Goal: Check status: Check status

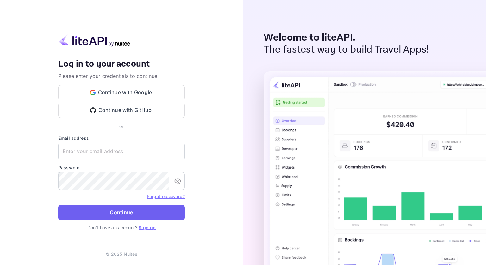
type input "[EMAIL_ADDRESS][DOMAIN_NAME]"
click at [128, 211] on button "Continue" at bounding box center [121, 212] width 127 height 15
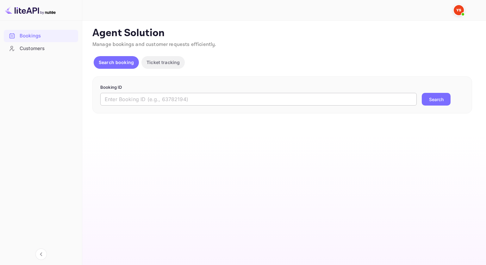
click at [161, 98] on input "text" at bounding box center [258, 99] width 317 height 13
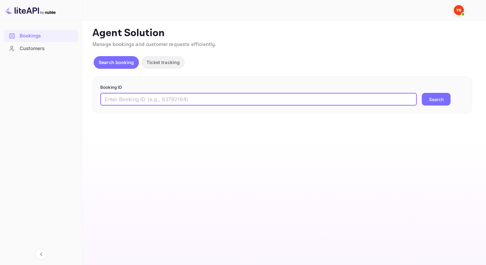
paste input "8952879"
type input "8952879"
click at [433, 90] on p "Booking ID" at bounding box center [282, 87] width 364 height 6
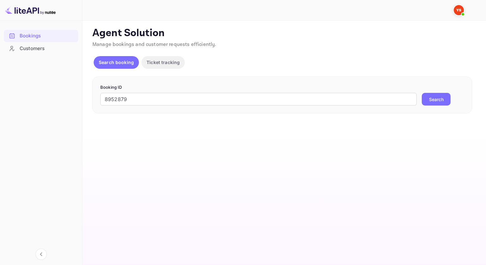
click at [432, 98] on button "Search" at bounding box center [436, 99] width 29 height 13
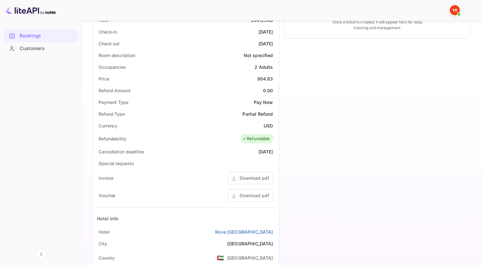
scroll to position [190, 0]
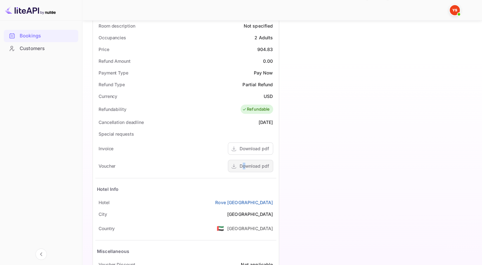
click at [244, 163] on div "Download pdf" at bounding box center [253, 165] width 29 height 7
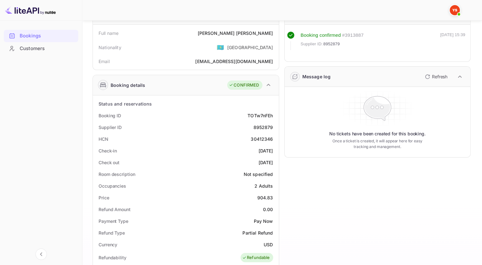
scroll to position [32, 0]
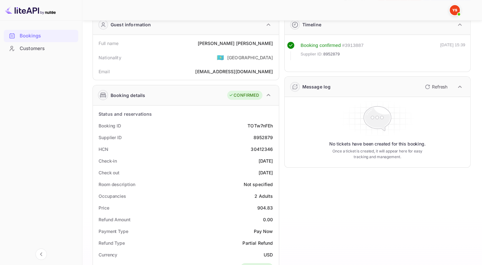
click at [260, 137] on div "8952879" at bounding box center [263, 137] width 20 height 7
copy div "8952879"
drag, startPoint x: 239, startPoint y: 42, endPoint x: 274, endPoint y: 42, distance: 34.8
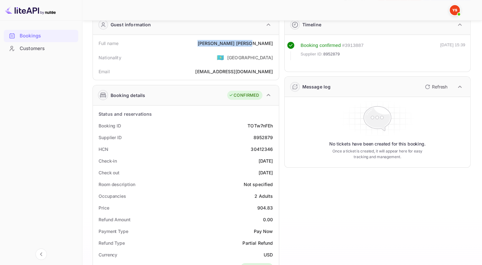
click at [274, 42] on div "Full name [PERSON_NAME]" at bounding box center [185, 43] width 181 height 12
copy div "[PERSON_NAME]"
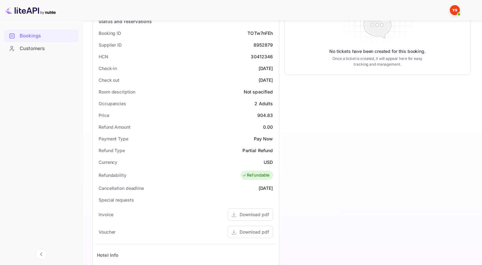
scroll to position [158, 0]
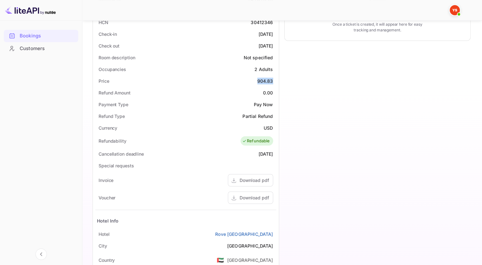
drag, startPoint x: 259, startPoint y: 80, endPoint x: 273, endPoint y: 80, distance: 13.6
click at [273, 80] on div "Price 904.83" at bounding box center [185, 81] width 181 height 12
copy div "904.83"
